Goal: Check status: Check status

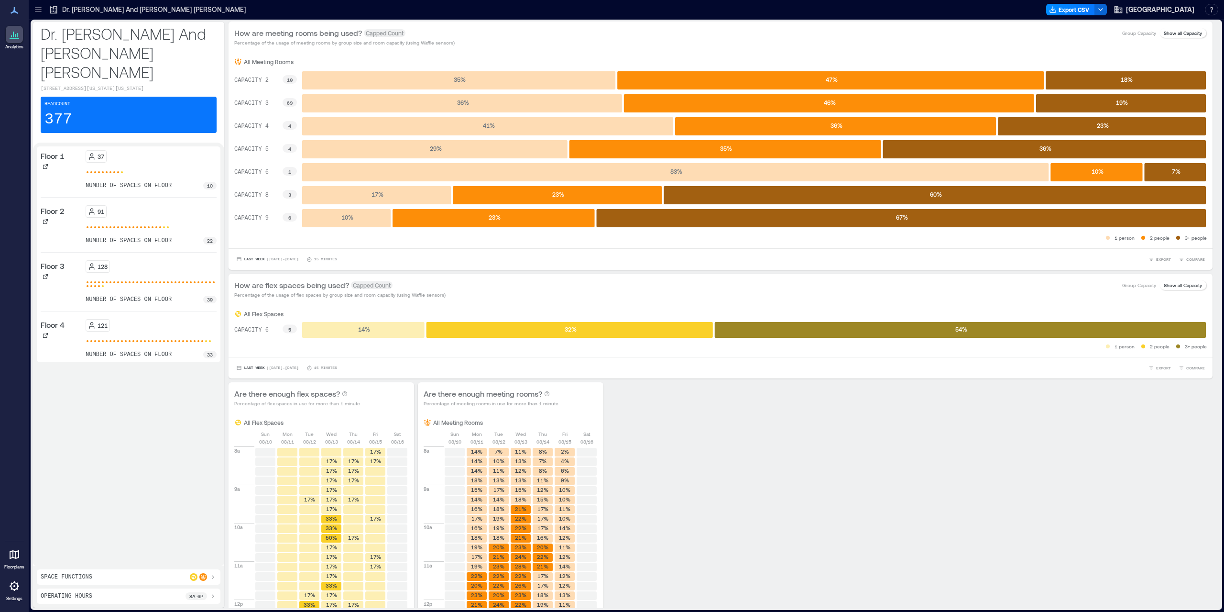
click at [16, 546] on div at bounding box center [14, 554] width 17 height 17
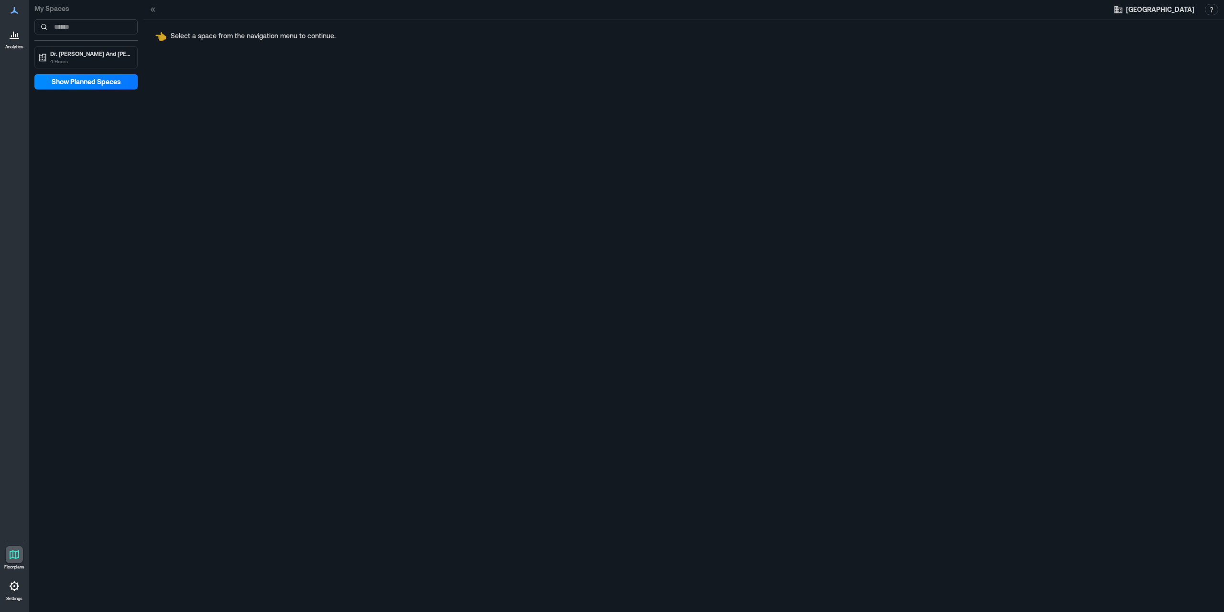
click at [13, 594] on link "Settings" at bounding box center [14, 589] width 23 height 30
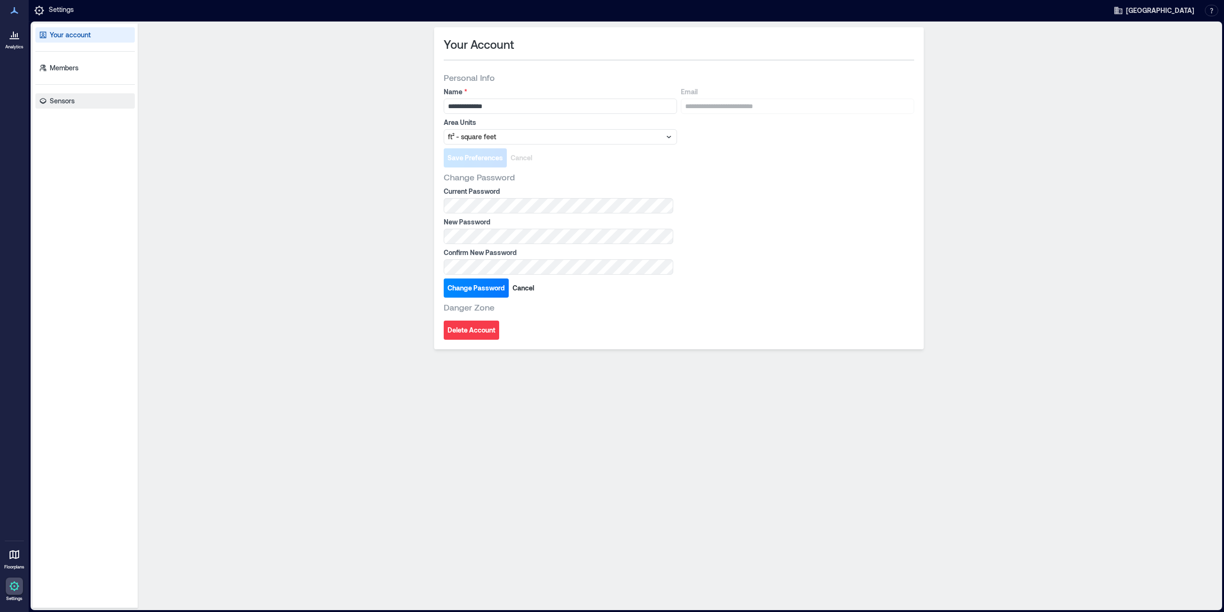
click at [101, 103] on link "Sensors" at bounding box center [84, 100] width 99 height 15
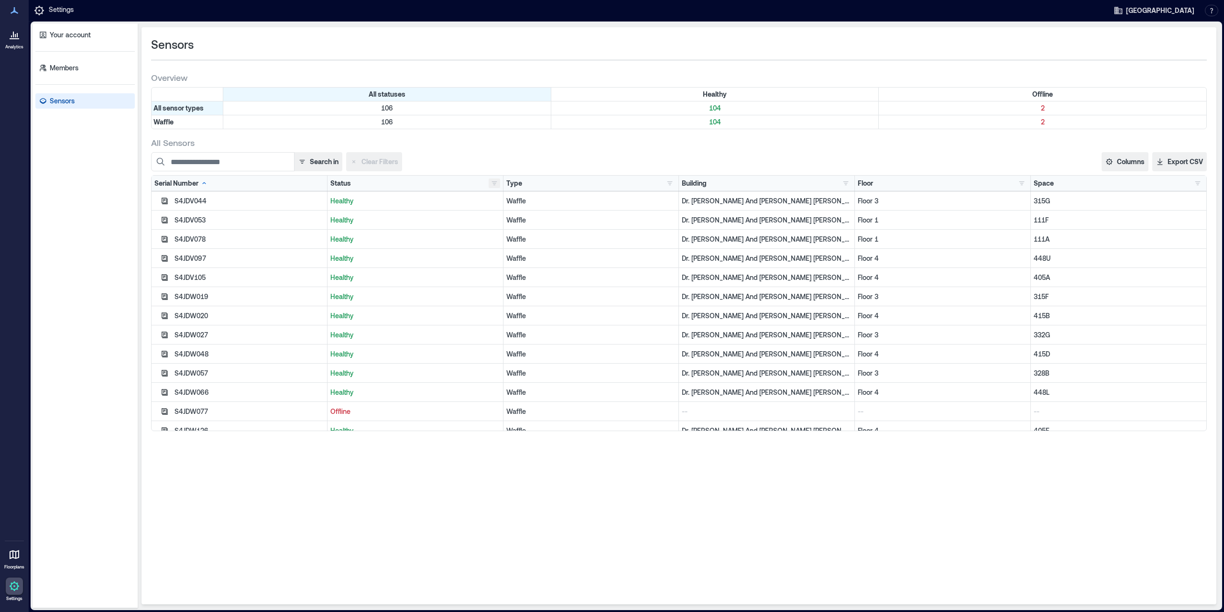
click at [498, 182] on button "button" at bounding box center [494, 183] width 11 height 10
click at [512, 217] on div "Offline 2" at bounding box center [524, 217] width 60 height 10
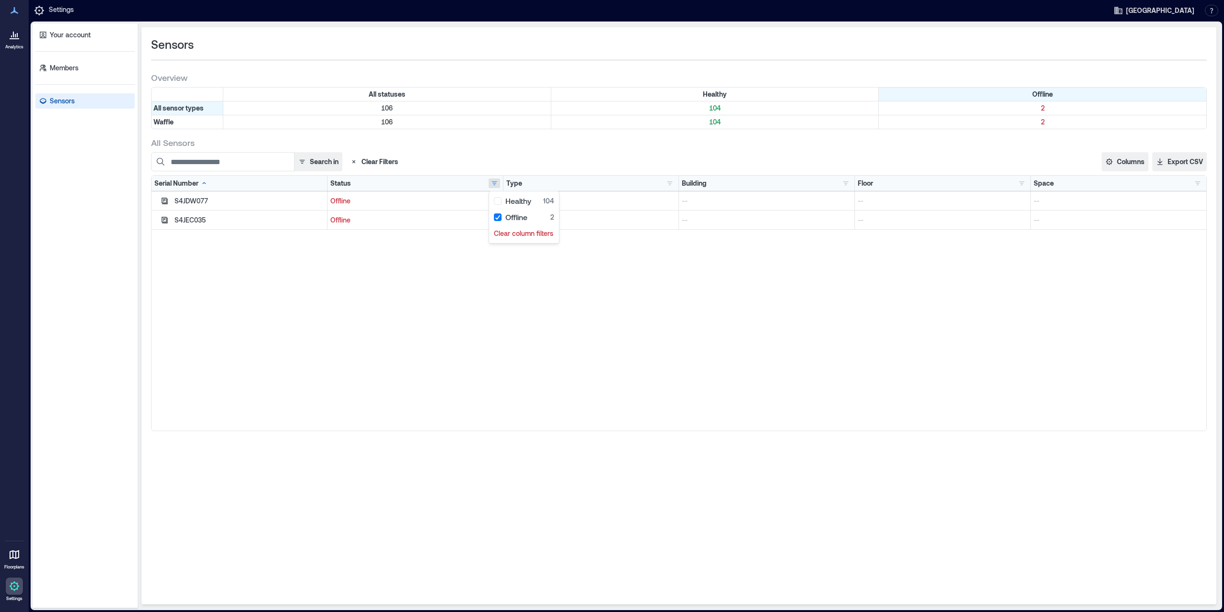
click at [473, 301] on div "S4JDW077 Offline Waffle -- -- -- S4JEC035 Offline Waffle -- -- --" at bounding box center [679, 310] width 1055 height 239
click at [165, 201] on icon "button" at bounding box center [165, 201] width 8 height 8
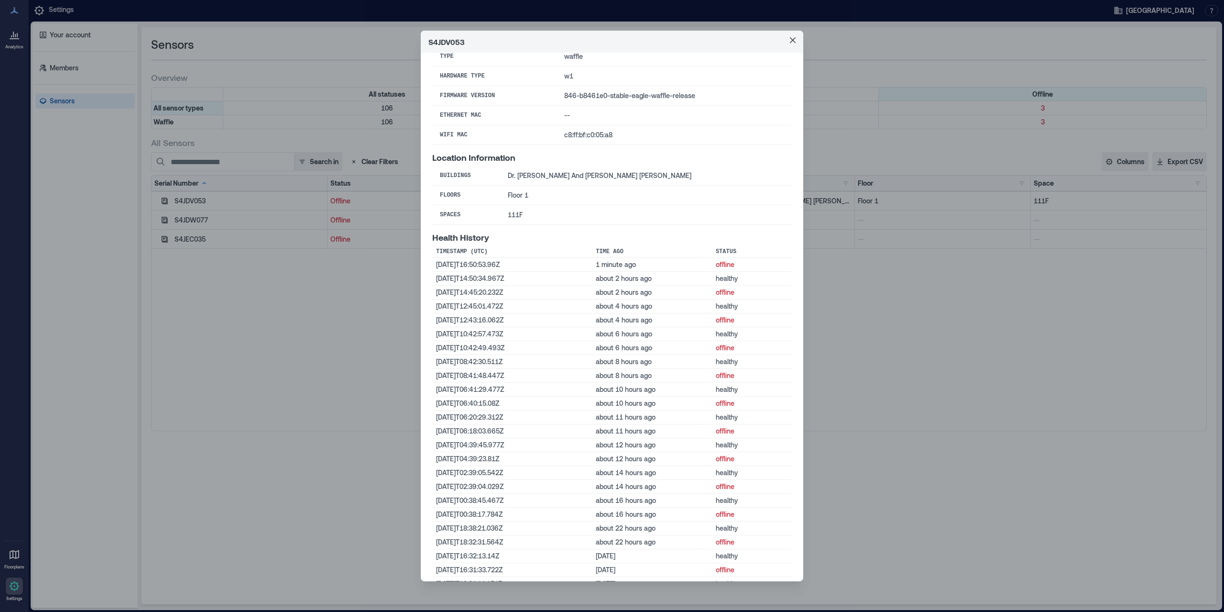
scroll to position [64, 0]
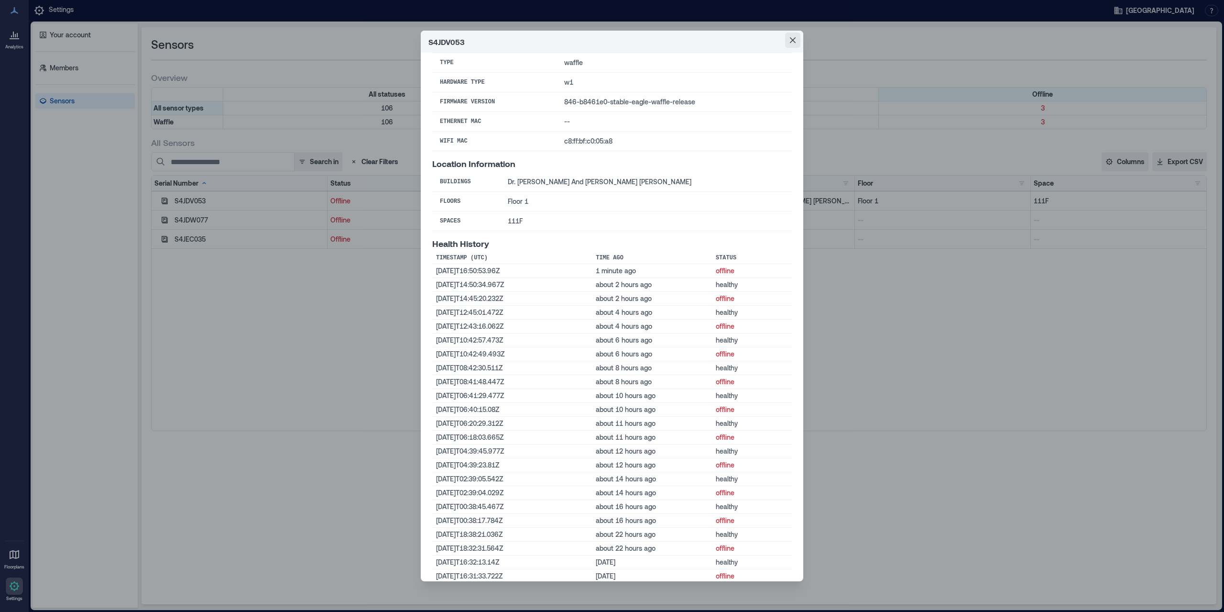
click at [797, 41] on button "Close" at bounding box center [792, 40] width 15 height 15
